Goal: Task Accomplishment & Management: Use online tool/utility

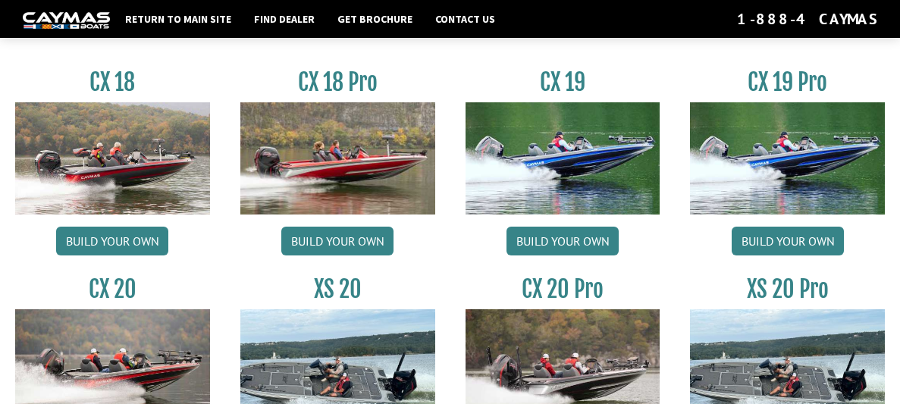
scroll to position [1242, 0]
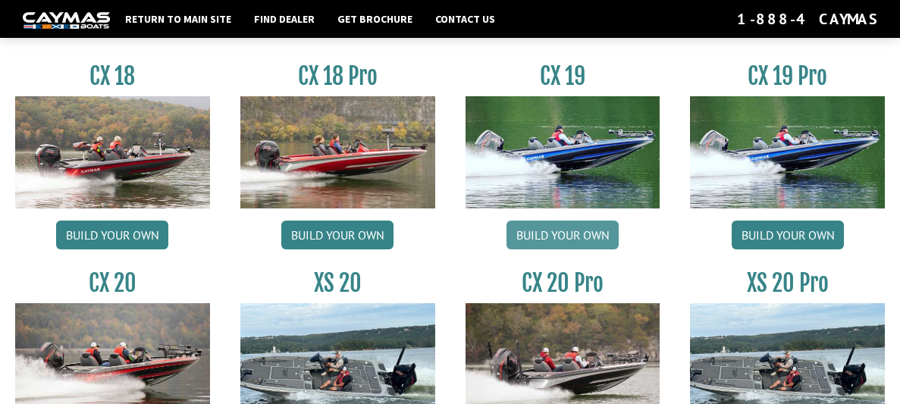
click at [572, 246] on link "Build your own" at bounding box center [563, 235] width 112 height 29
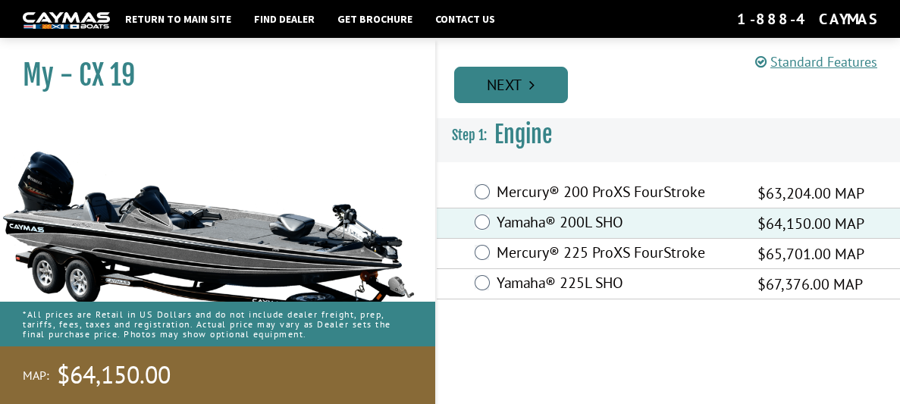
click at [508, 88] on link "Next" at bounding box center [511, 85] width 114 height 36
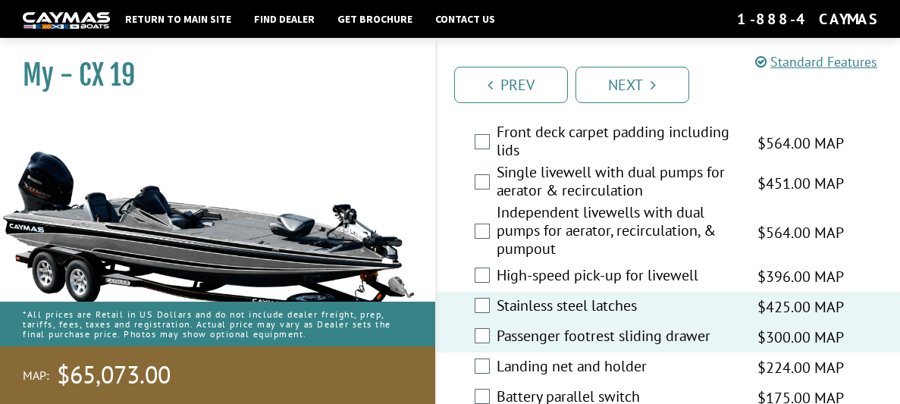
scroll to position [2395, 0]
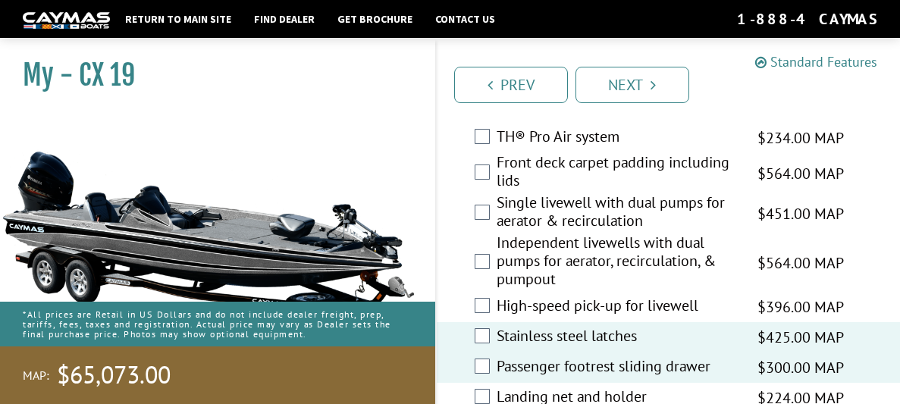
click at [852, 61] on link "Standard Features" at bounding box center [816, 61] width 122 height 17
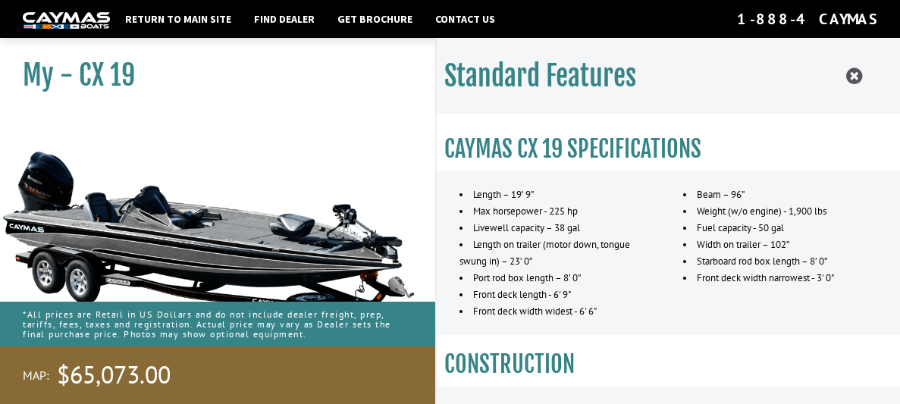
scroll to position [2638, 0]
click at [706, 365] on h3 "CONSTRUCTION" at bounding box center [668, 364] width 449 height 28
click at [855, 76] on icon at bounding box center [854, 76] width 16 height 19
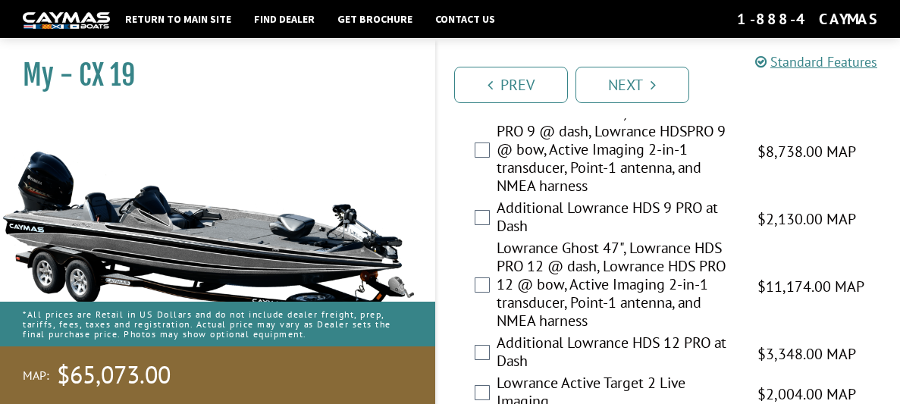
scroll to position [243, 0]
